Goal: Book appointment/travel/reservation

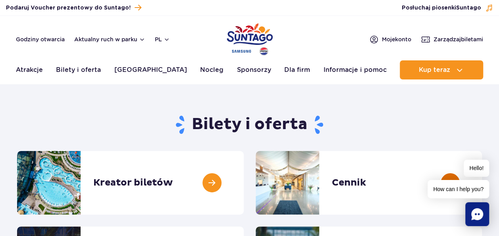
click at [482, 184] on link at bounding box center [482, 183] width 0 height 64
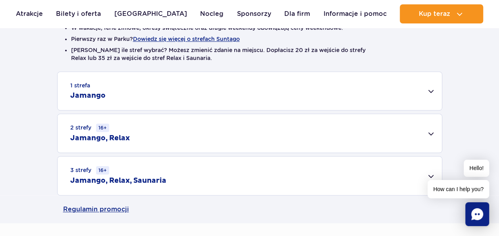
scroll to position [223, 0]
click at [431, 125] on div "2 strefy 16+ Jamango, Relax" at bounding box center [250, 133] width 384 height 39
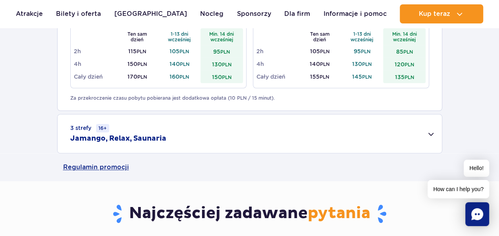
scroll to position [378, 0]
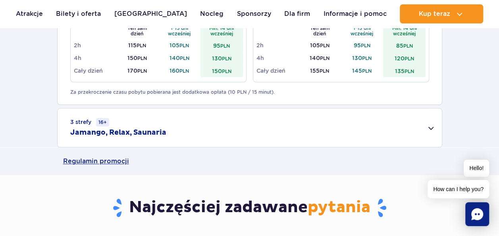
click at [428, 127] on div "3 strefy 16+ Jamango, Relax, Saunaria" at bounding box center [250, 127] width 384 height 39
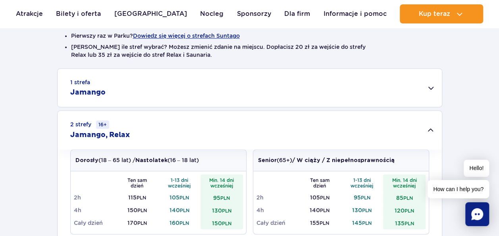
scroll to position [224, 0]
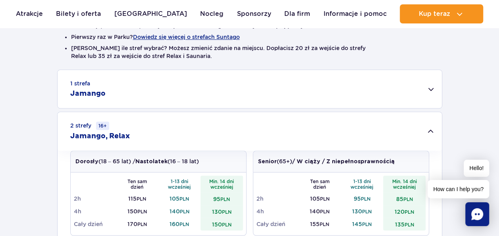
click at [428, 88] on div "1 strefa Jamango" at bounding box center [250, 89] width 384 height 38
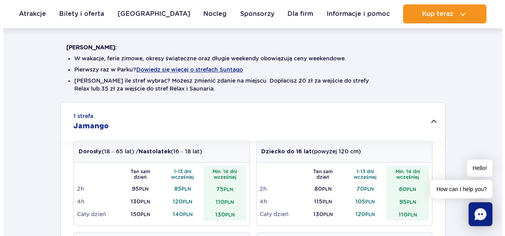
scroll to position [190, 0]
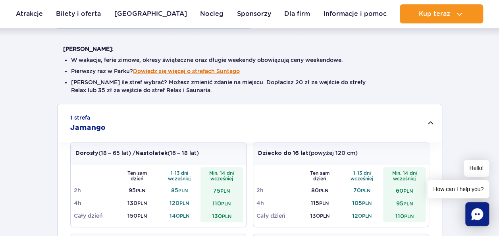
click at [236, 72] on button "Dowiedz się więcej o strefach Suntago" at bounding box center [186, 71] width 107 height 6
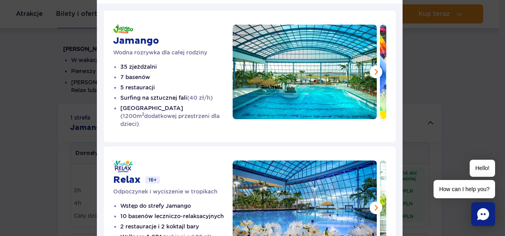
scroll to position [37, 0]
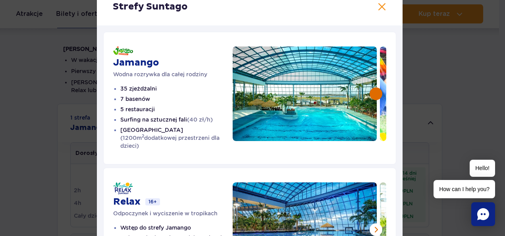
click at [374, 93] on button at bounding box center [376, 93] width 13 height 13
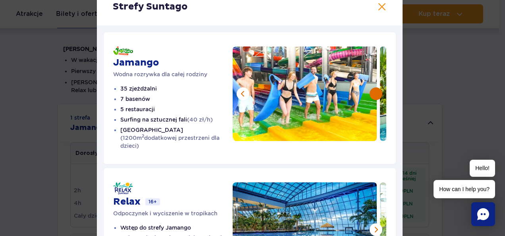
click at [374, 93] on button at bounding box center [376, 93] width 13 height 13
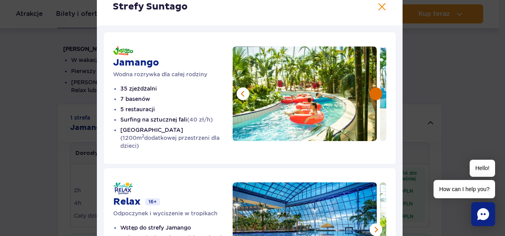
click at [374, 93] on button at bounding box center [376, 93] width 13 height 13
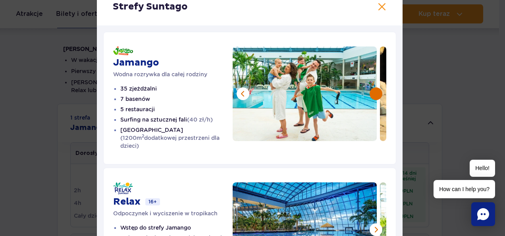
click at [374, 93] on button at bounding box center [376, 93] width 13 height 13
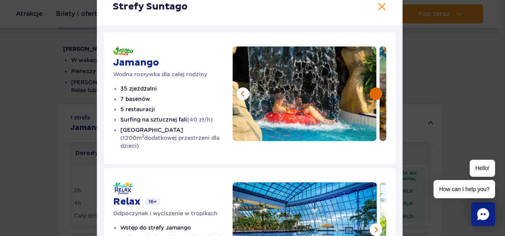
click at [374, 93] on button at bounding box center [376, 93] width 13 height 13
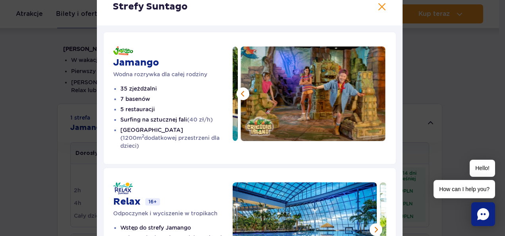
click at [374, 93] on img at bounding box center [313, 93] width 145 height 95
click at [240, 96] on button at bounding box center [243, 93] width 13 height 13
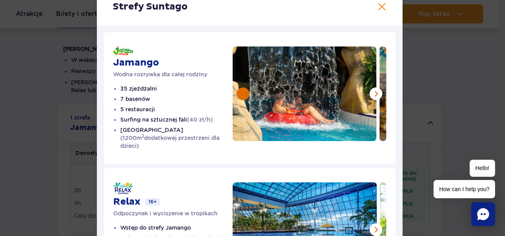
click at [240, 96] on button at bounding box center [243, 93] width 13 height 13
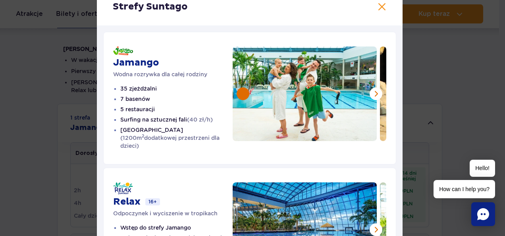
click at [240, 96] on button at bounding box center [243, 93] width 13 height 13
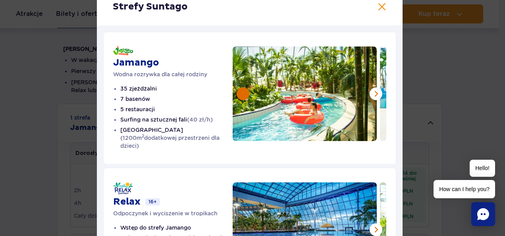
click at [240, 96] on button at bounding box center [243, 93] width 13 height 13
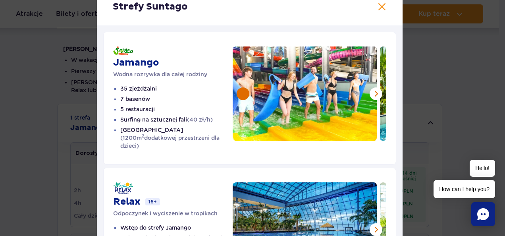
click at [240, 96] on button at bounding box center [243, 93] width 13 height 13
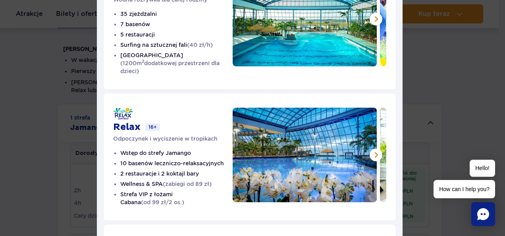
scroll to position [112, 0]
click at [370, 149] on button at bounding box center [376, 155] width 13 height 13
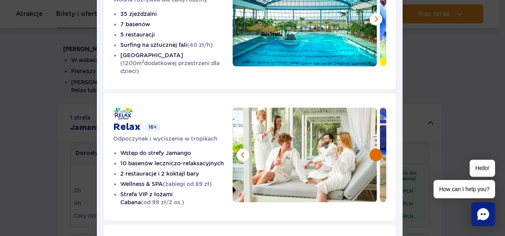
click at [370, 149] on button at bounding box center [376, 155] width 13 height 13
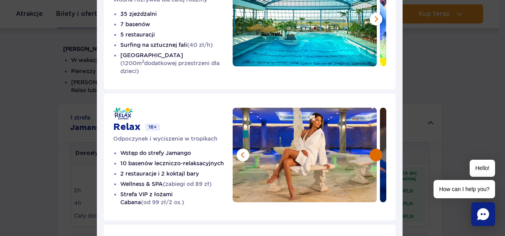
click at [370, 149] on button at bounding box center [376, 155] width 13 height 13
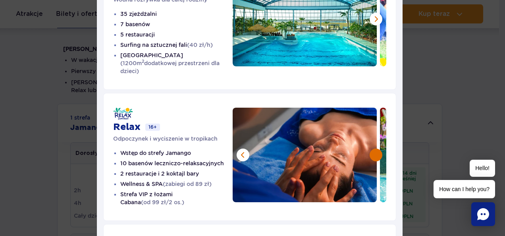
click at [370, 149] on button at bounding box center [376, 155] width 13 height 13
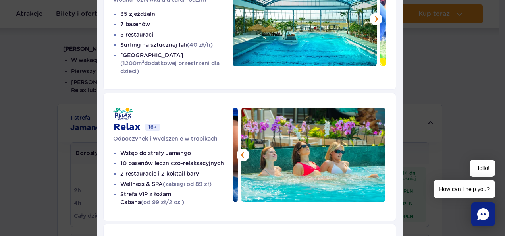
click at [370, 148] on img at bounding box center [313, 155] width 145 height 95
click at [239, 149] on button at bounding box center [243, 155] width 13 height 13
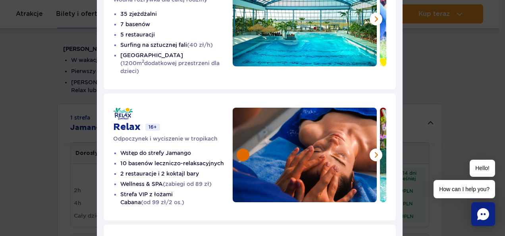
click at [239, 149] on button at bounding box center [243, 155] width 13 height 13
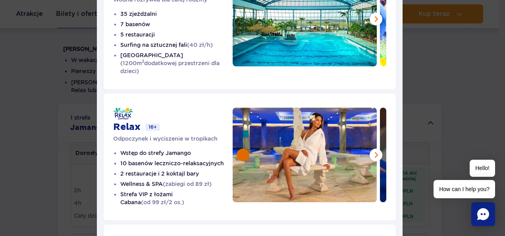
click at [239, 149] on button at bounding box center [243, 155] width 13 height 13
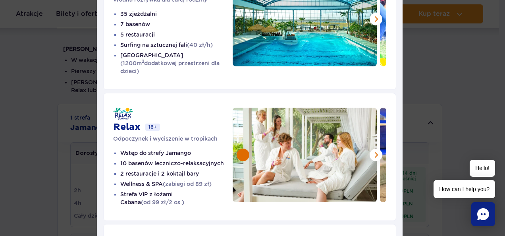
click at [239, 149] on button at bounding box center [243, 155] width 13 height 13
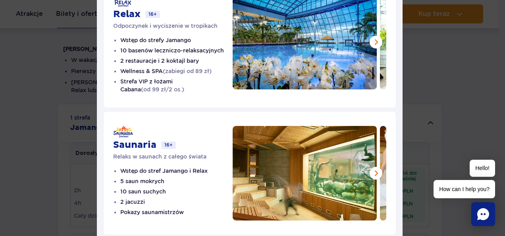
scroll to position [225, 0]
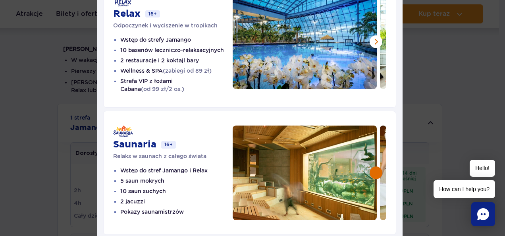
click at [373, 166] on button at bounding box center [376, 172] width 13 height 13
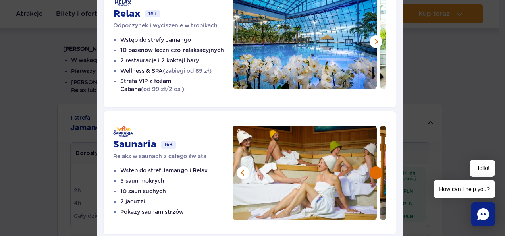
click at [373, 166] on button at bounding box center [376, 172] width 13 height 13
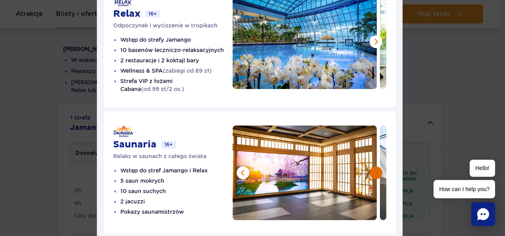
click at [373, 166] on button at bounding box center [376, 172] width 13 height 13
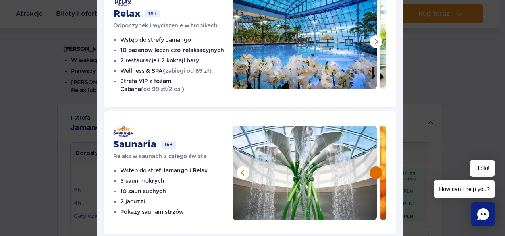
click at [373, 166] on button at bounding box center [376, 172] width 13 height 13
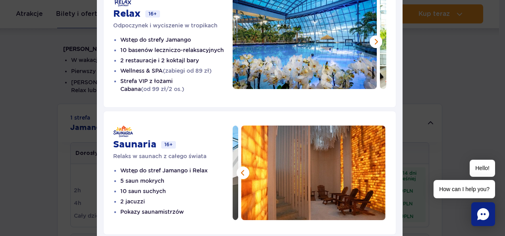
click at [373, 165] on img at bounding box center [313, 172] width 145 height 95
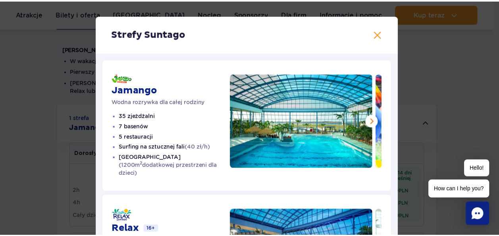
scroll to position [10, 0]
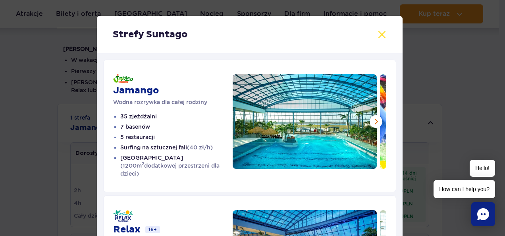
click at [382, 34] on button at bounding box center [382, 35] width 10 height 10
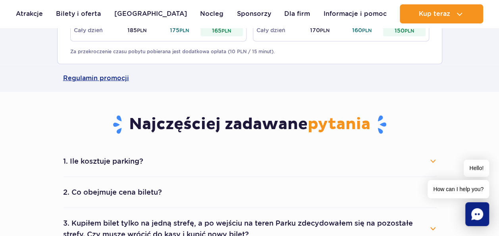
scroll to position [855, 0]
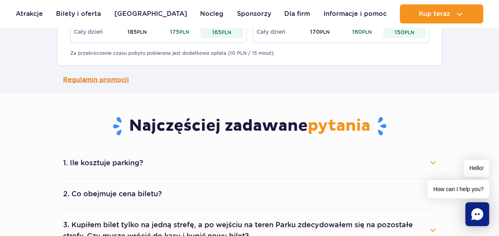
click at [116, 82] on link "Regulamin promocji" at bounding box center [249, 80] width 373 height 28
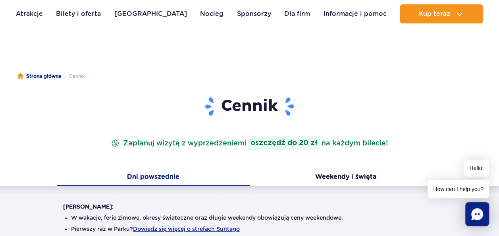
scroll to position [23, 0]
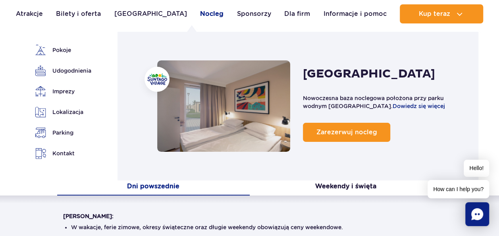
click at [200, 19] on link "Nocleg" at bounding box center [211, 13] width 23 height 19
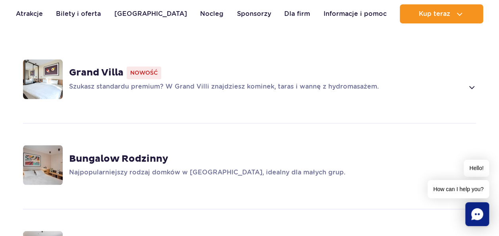
scroll to position [606, 0]
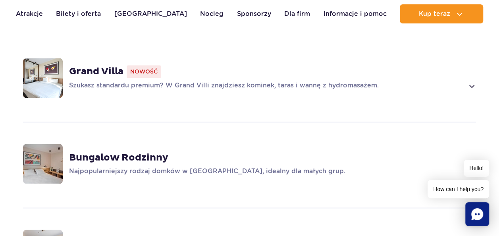
click at [471, 81] on span at bounding box center [471, 86] width 9 height 10
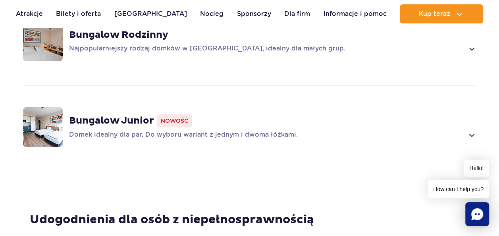
scroll to position [1180, 0]
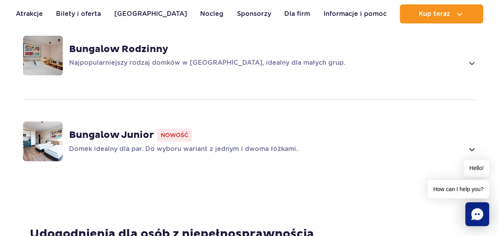
click at [471, 145] on span at bounding box center [471, 150] width 9 height 10
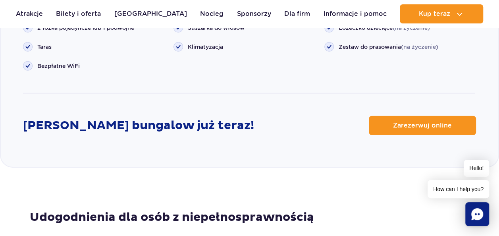
scroll to position [1160, 0]
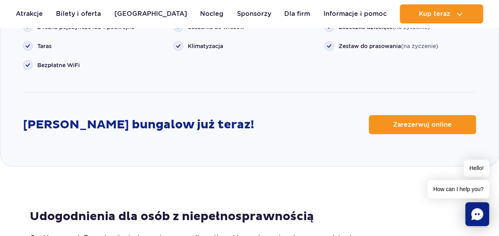
click at [405, 122] on span "Zarezerwuj online" at bounding box center [422, 125] width 59 height 6
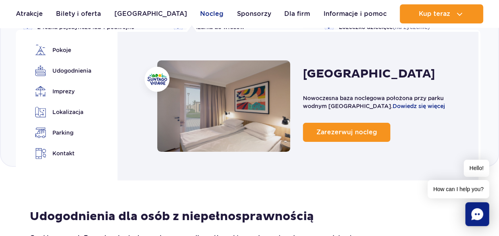
click at [200, 16] on link "Nocleg" at bounding box center [211, 13] width 23 height 19
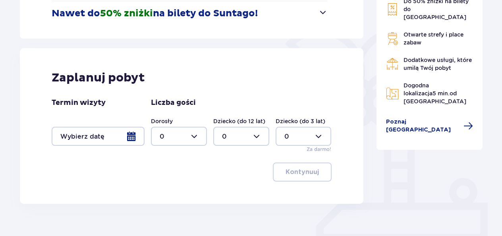
scroll to position [172, 0]
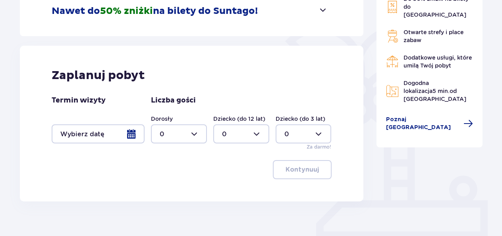
click at [125, 132] on div at bounding box center [98, 133] width 93 height 19
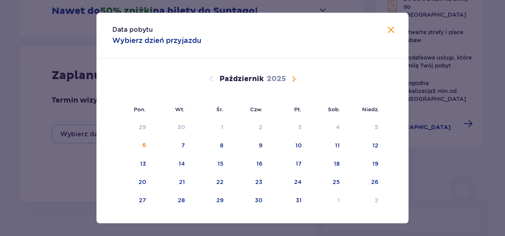
click at [196, 34] on div "Data pobytu Wybierz dzień przyjazdu Pon. Wt. Śr. Czw. Pt. Sob. Niedz. Wrzesień …" at bounding box center [252, 118] width 312 height 210
click at [293, 80] on span "Następny miesiąc" at bounding box center [294, 79] width 10 height 10
click at [209, 81] on span "Poprzedni miesiąc" at bounding box center [211, 79] width 10 height 10
click at [265, 147] on div "9" at bounding box center [248, 145] width 39 height 17
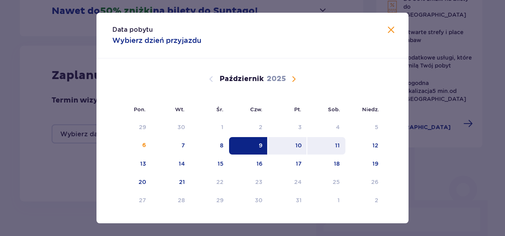
click at [340, 142] on div "11" at bounding box center [326, 145] width 39 height 17
type input "09.10.25 - 11.10.25"
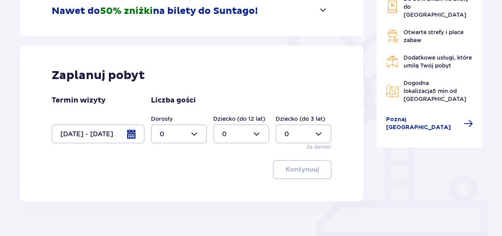
click at [187, 137] on div at bounding box center [179, 133] width 56 height 19
click at [172, 190] on div "2" at bounding box center [179, 191] width 39 height 9
type input "2"
click at [266, 136] on div at bounding box center [241, 133] width 56 height 19
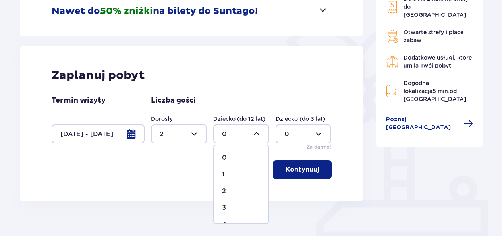
click at [242, 176] on div "1" at bounding box center [241, 174] width 39 height 9
type input "1"
click at [282, 176] on button "Kontynuuj" at bounding box center [302, 169] width 59 height 19
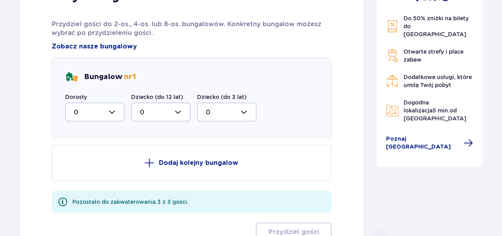
scroll to position [416, 0]
click at [109, 110] on div at bounding box center [95, 111] width 60 height 19
click at [85, 168] on div "2" at bounding box center [95, 169] width 42 height 9
type input "2"
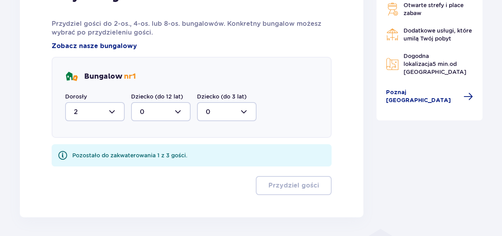
click at [176, 104] on div at bounding box center [161, 111] width 60 height 19
click at [153, 150] on div "1" at bounding box center [161, 152] width 42 height 9
type input "1"
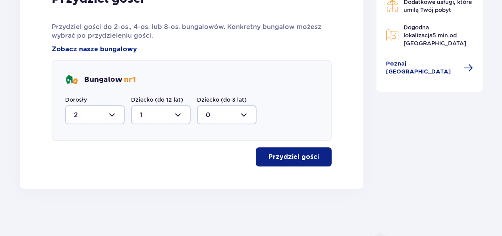
click at [268, 158] on p "Przydziel gości" at bounding box center [293, 156] width 50 height 9
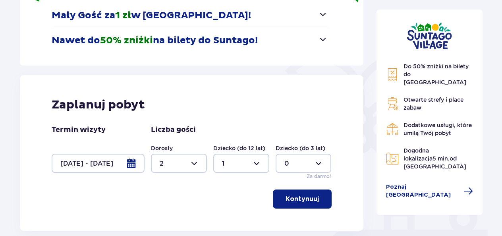
scroll to position [141, 0]
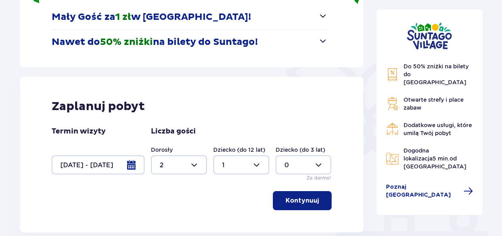
click at [135, 161] on div at bounding box center [98, 164] width 93 height 19
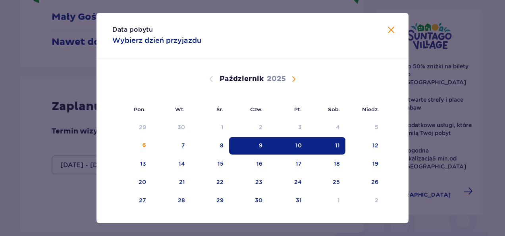
click at [294, 145] on div "10" at bounding box center [287, 145] width 39 height 17
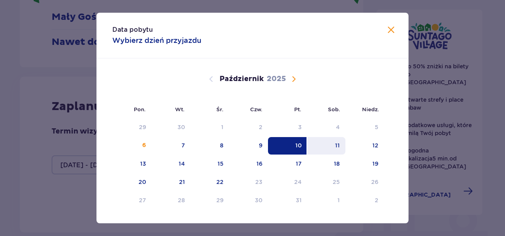
click at [343, 148] on div "11" at bounding box center [326, 145] width 39 height 17
type input "[DATE] - [DATE]"
type input "0"
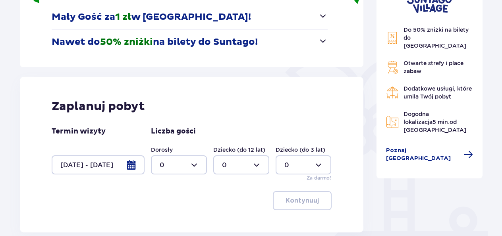
click at [192, 167] on div at bounding box center [179, 164] width 56 height 19
click at [179, 119] on div "2" at bounding box center [179, 120] width 39 height 9
type input "2"
click at [234, 162] on div at bounding box center [241, 164] width 56 height 19
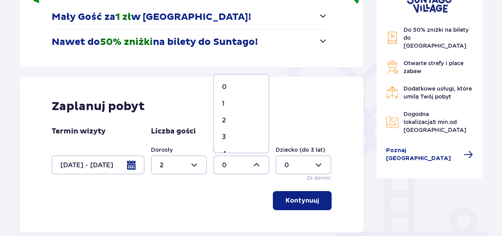
click at [236, 100] on div "1" at bounding box center [241, 103] width 39 height 9
type input "1"
click at [289, 203] on p "Kontynuuj" at bounding box center [302, 200] width 33 height 9
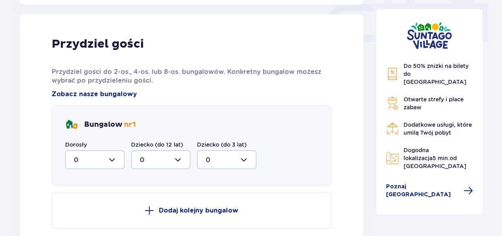
scroll to position [372, 0]
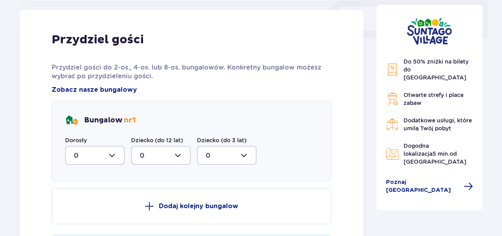
click at [104, 152] on div at bounding box center [95, 155] width 60 height 19
click at [91, 208] on span "2" at bounding box center [95, 213] width 58 height 17
type input "2"
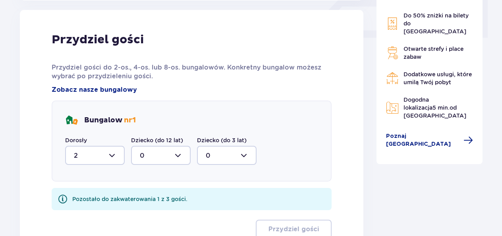
click at [143, 159] on div at bounding box center [161, 155] width 60 height 19
click at [141, 197] on p "1" at bounding box center [141, 196] width 2 height 9
type input "1"
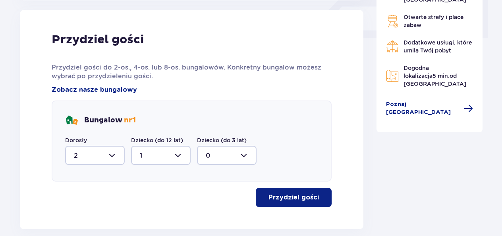
click at [268, 193] on p "Przydziel gości" at bounding box center [293, 197] width 50 height 9
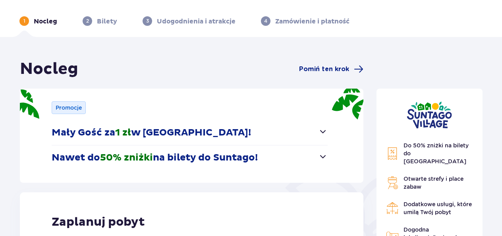
scroll to position [24, 0]
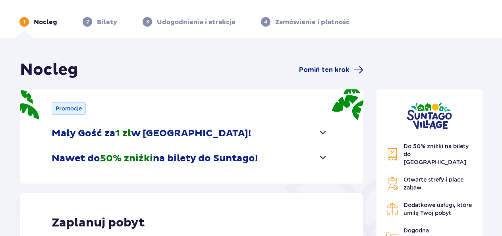
click at [321, 135] on span "button" at bounding box center [323, 132] width 10 height 10
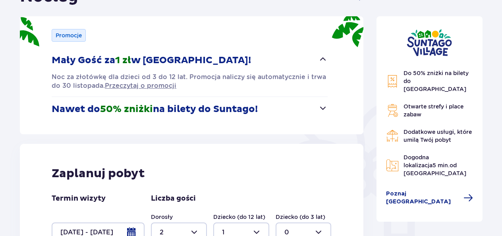
scroll to position [98, 0]
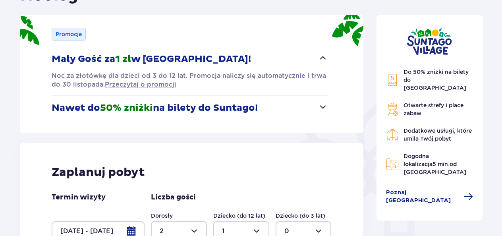
click at [321, 112] on button "Nawet do 50% zniżki na bilety do Suntago!" at bounding box center [190, 108] width 276 height 25
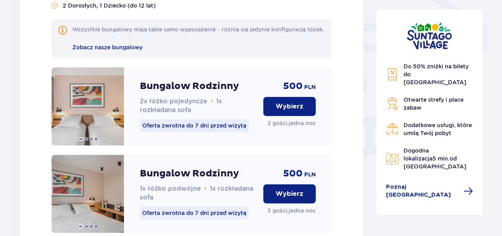
scroll to position [683, 0]
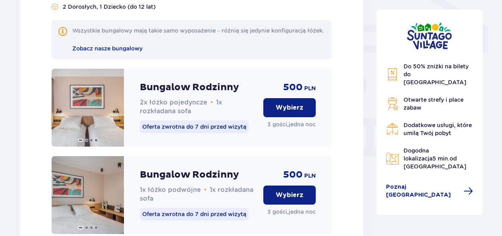
click at [305, 112] on button "Wybierz" at bounding box center [289, 107] width 52 height 19
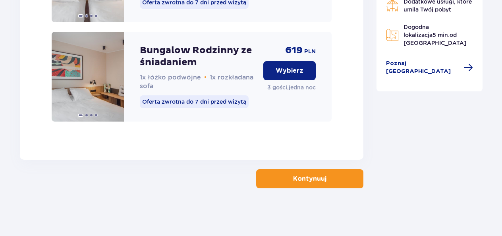
scroll to position [1003, 0]
click at [299, 184] on button "Kontynuuj" at bounding box center [309, 178] width 107 height 19
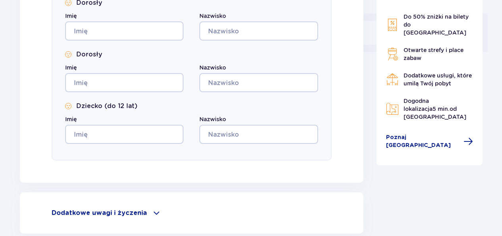
scroll to position [432, 0]
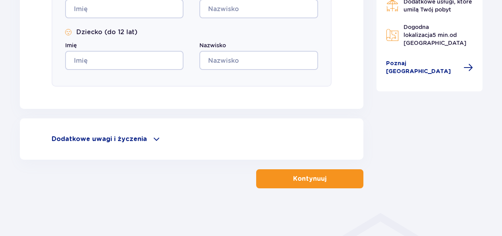
click at [153, 139] on span at bounding box center [157, 139] width 10 height 10
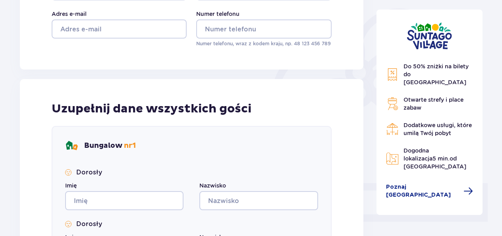
scroll to position [0, 0]
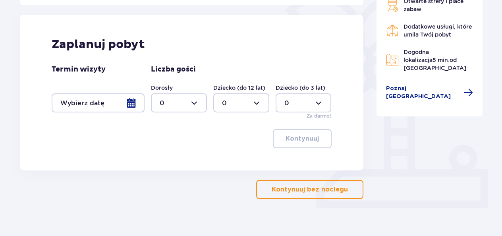
scroll to position [213, 0]
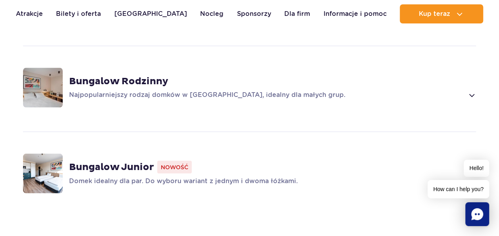
scroll to position [685, 0]
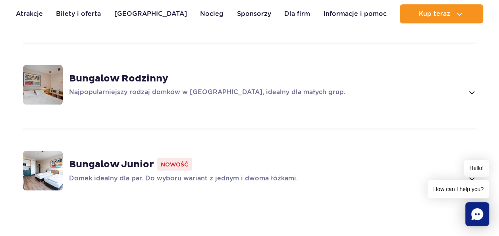
click at [470, 87] on span at bounding box center [471, 92] width 9 height 10
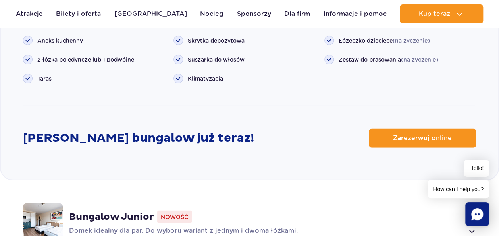
scroll to position [1060, 0]
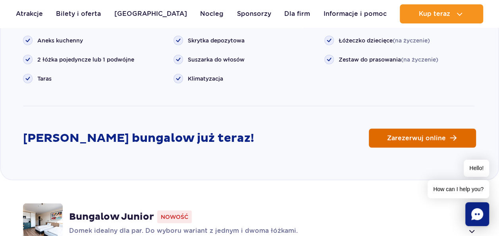
click at [396, 135] on span "Zarezerwuj online" at bounding box center [416, 138] width 59 height 6
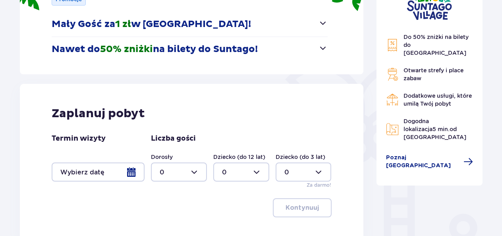
scroll to position [205, 0]
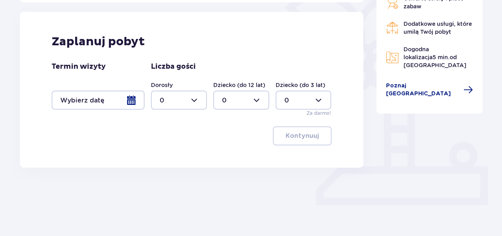
click at [133, 102] on div at bounding box center [98, 100] width 93 height 19
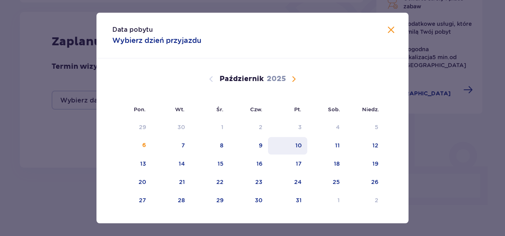
click at [286, 145] on div "10" at bounding box center [287, 145] width 39 height 17
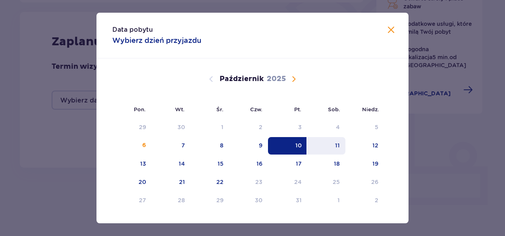
click at [326, 149] on div "11" at bounding box center [326, 145] width 39 height 17
type input "[DATE] - [DATE]"
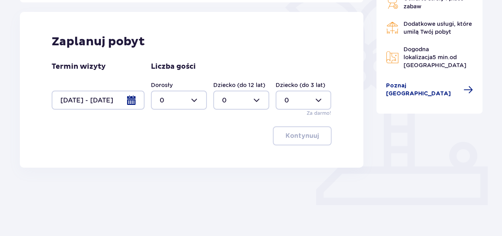
click at [200, 101] on div at bounding box center [179, 100] width 56 height 19
click at [174, 158] on div "2" at bounding box center [179, 157] width 39 height 9
type input "2"
click at [245, 98] on div at bounding box center [241, 100] width 56 height 19
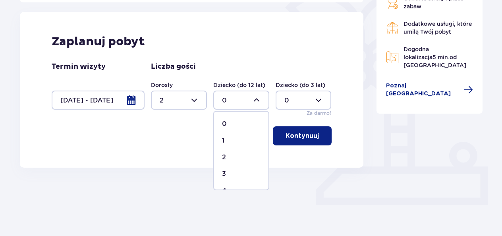
click at [226, 141] on div "1" at bounding box center [241, 140] width 39 height 9
type input "1"
click at [293, 137] on p "Kontynuuj" at bounding box center [302, 135] width 33 height 9
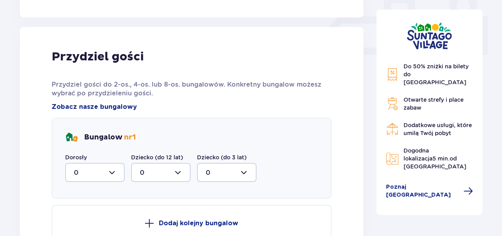
scroll to position [372, 0]
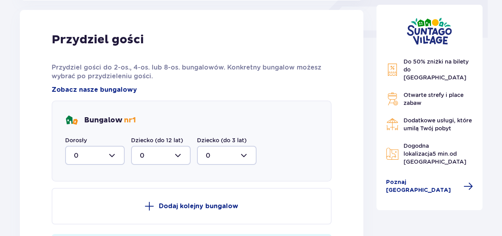
click at [111, 160] on div at bounding box center [95, 155] width 60 height 19
click at [79, 214] on div "2" at bounding box center [95, 212] width 42 height 9
type input "2"
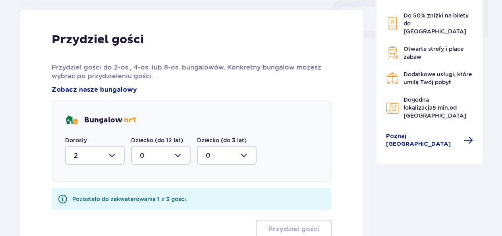
click at [170, 150] on div at bounding box center [161, 155] width 60 height 19
click at [154, 197] on div "1" at bounding box center [161, 196] width 42 height 9
type input "1"
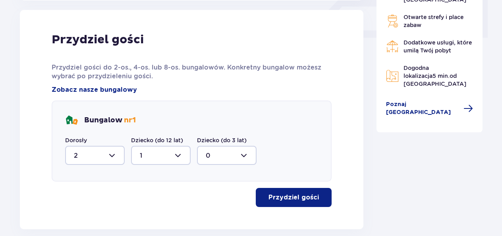
click at [273, 195] on p "Przydziel gości" at bounding box center [293, 197] width 50 height 9
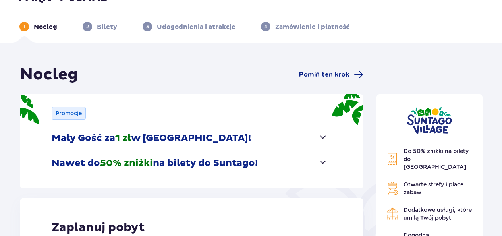
scroll to position [0, 0]
